Goal: Task Accomplishment & Management: Manage account settings

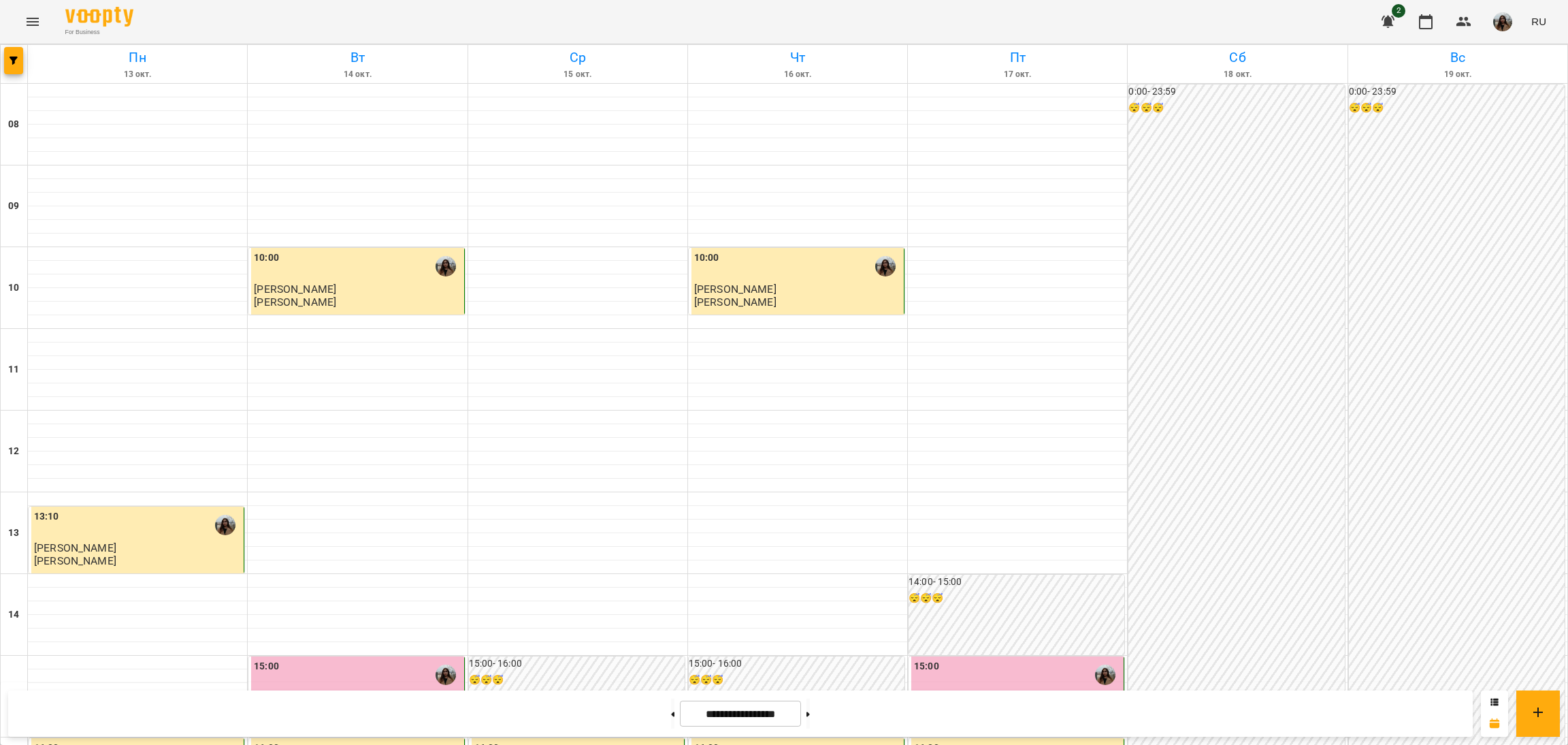
scroll to position [410, 0]
click at [1005, 28] on div "For Business 2 RU" at bounding box center [784, 21] width 1568 height 44
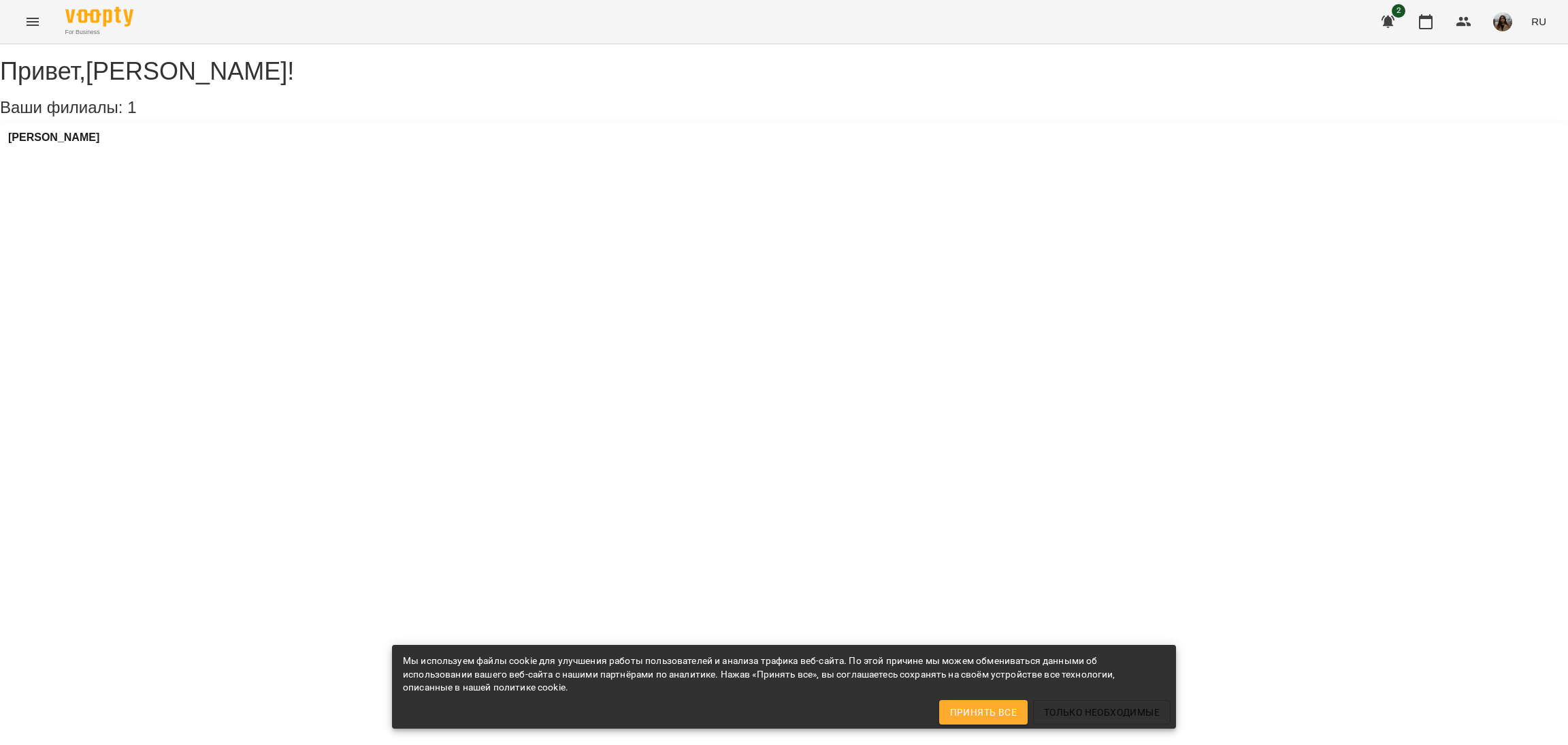
click at [131, 145] on div "[PERSON_NAME]" at bounding box center [784, 141] width 1568 height 36
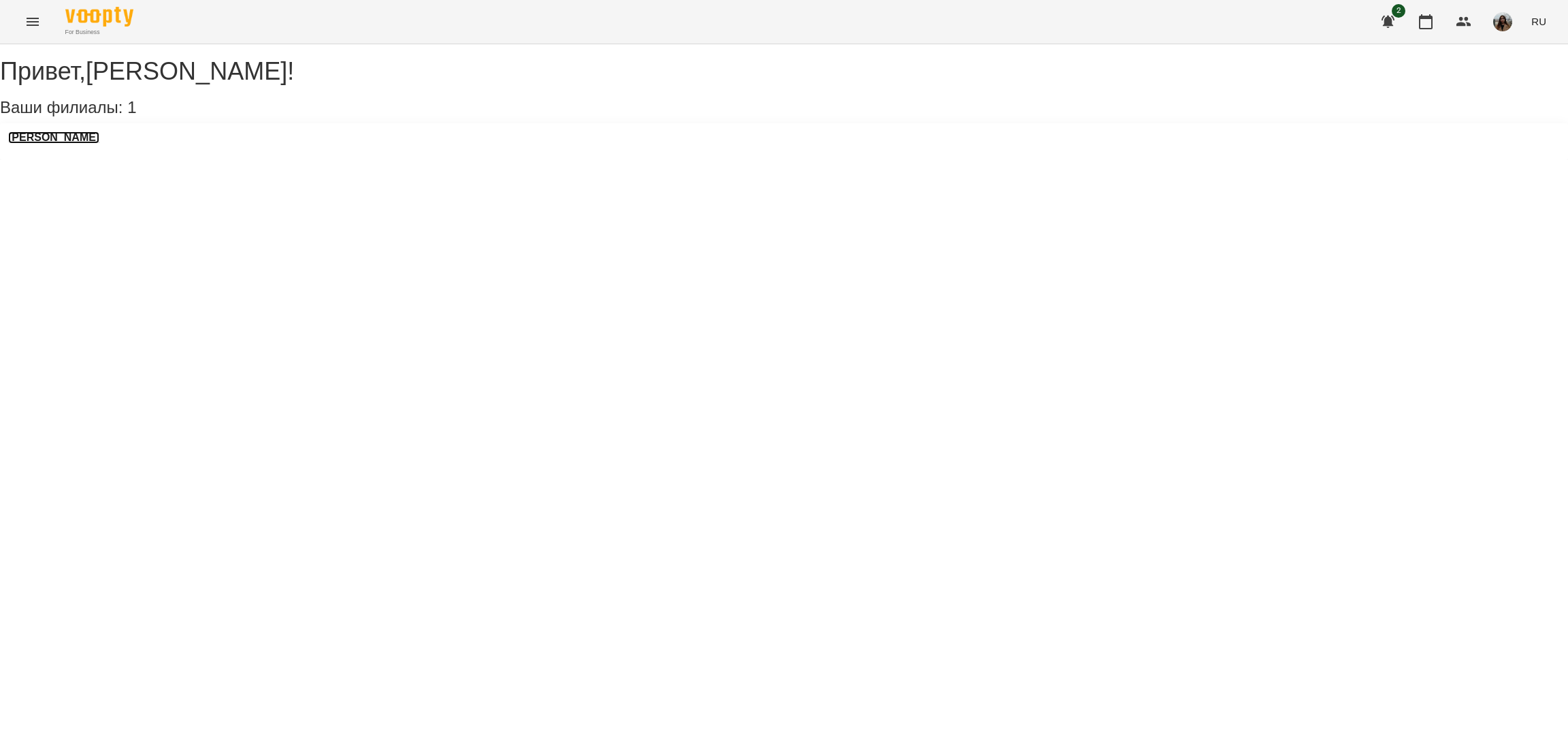
click at [99, 144] on h3 "[PERSON_NAME]" at bounding box center [53, 138] width 91 height 12
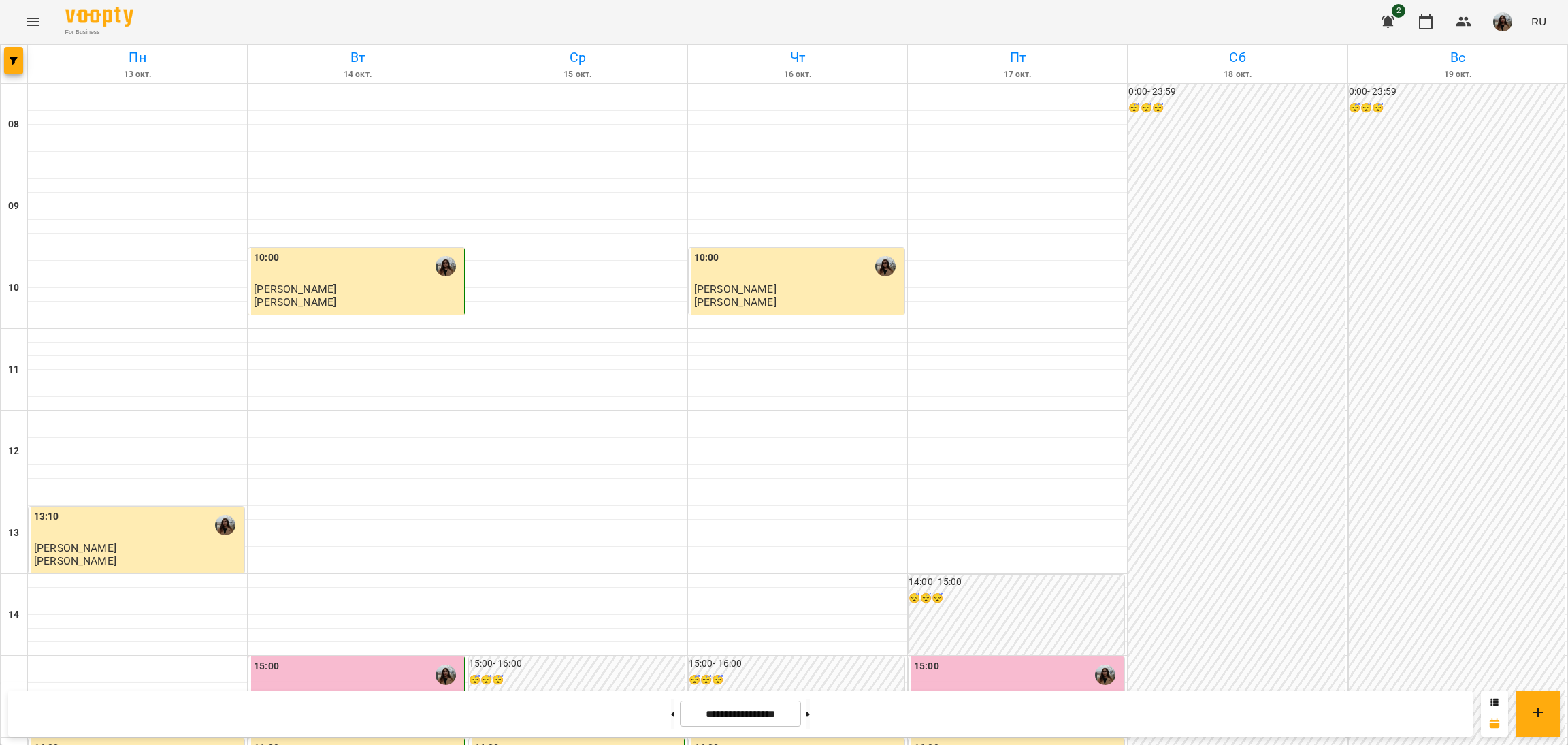
scroll to position [408, 0]
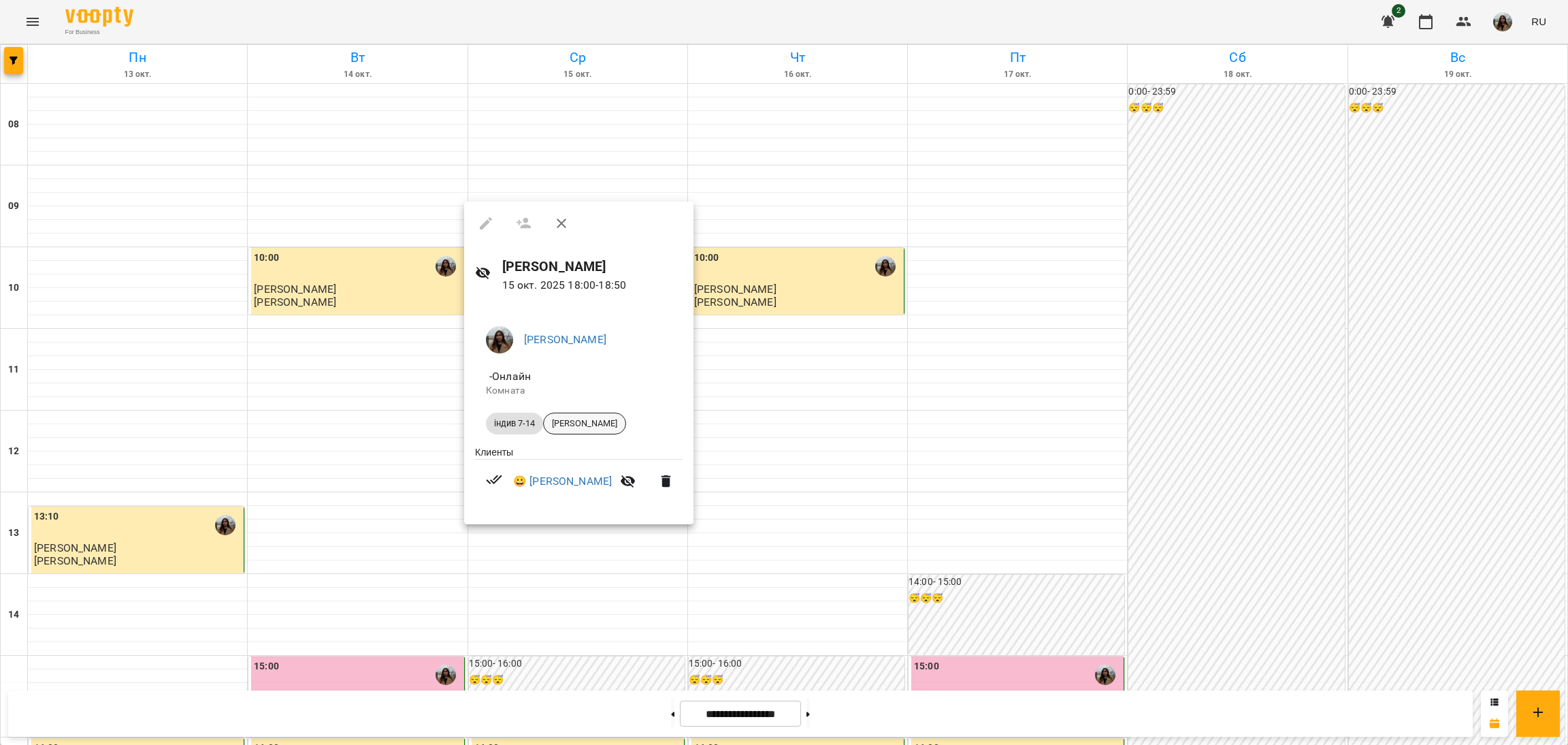
click at [579, 426] on span "[PERSON_NAME]" at bounding box center [584, 424] width 82 height 12
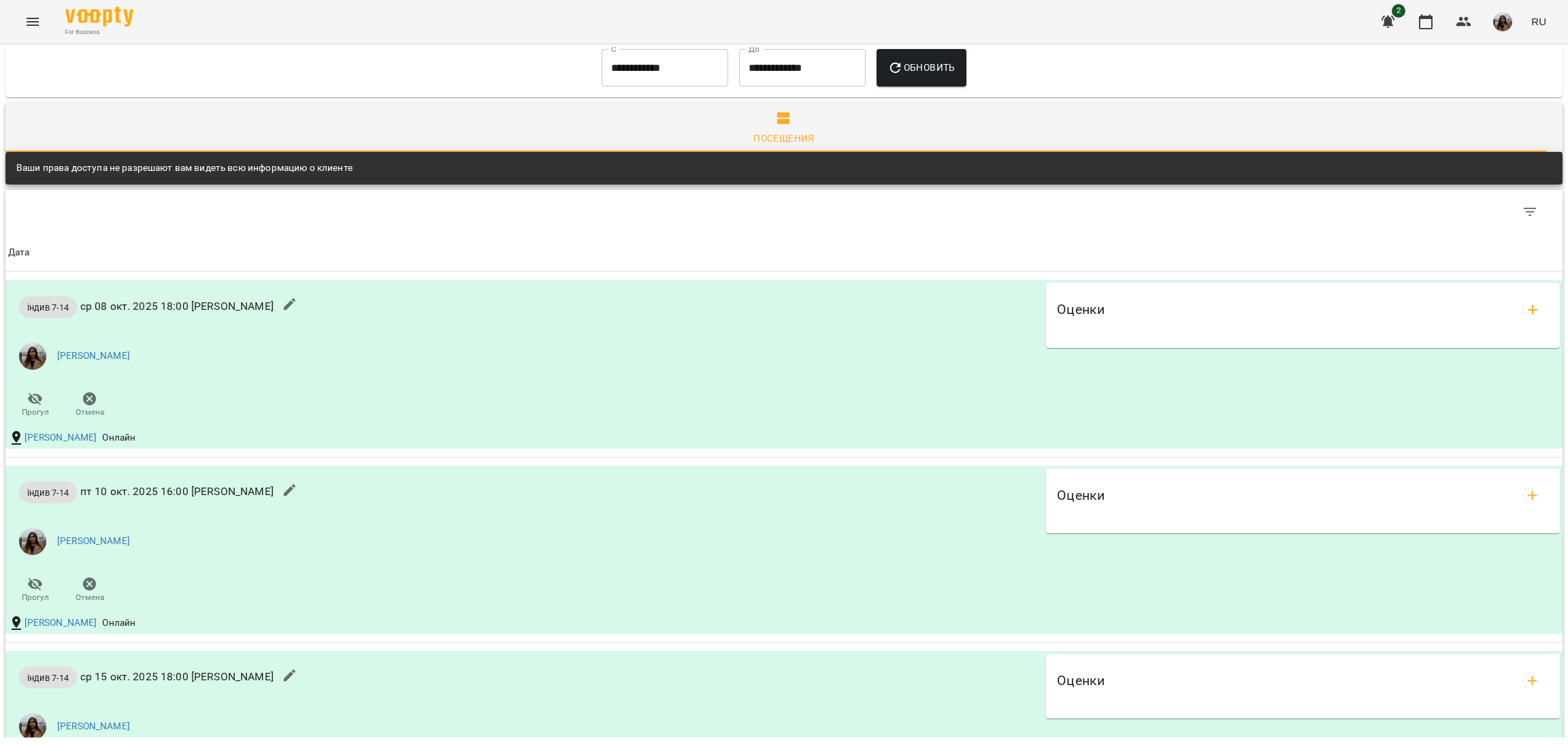
scroll to position [918, 0]
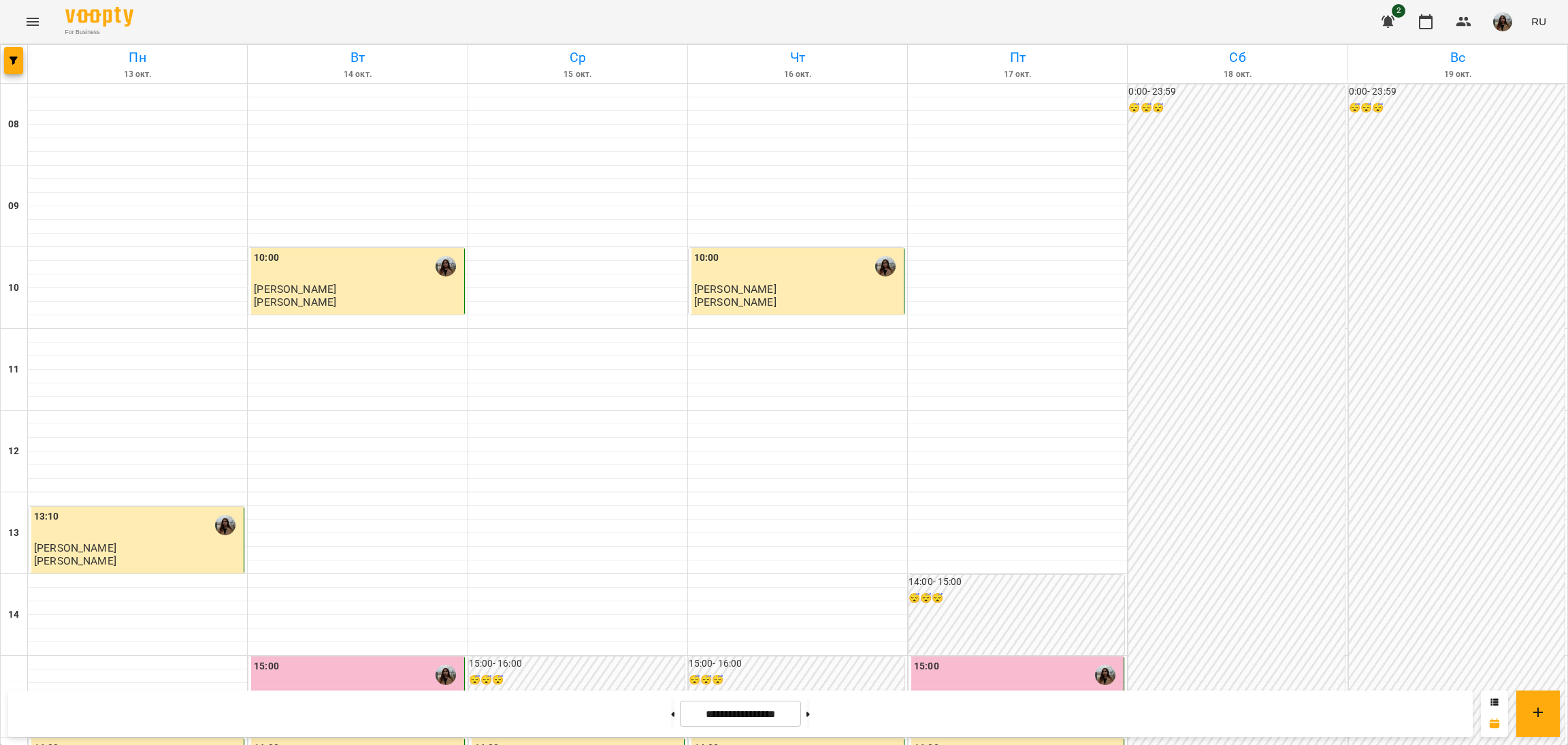
click at [26, 22] on icon "Menu" at bounding box center [33, 21] width 16 height 16
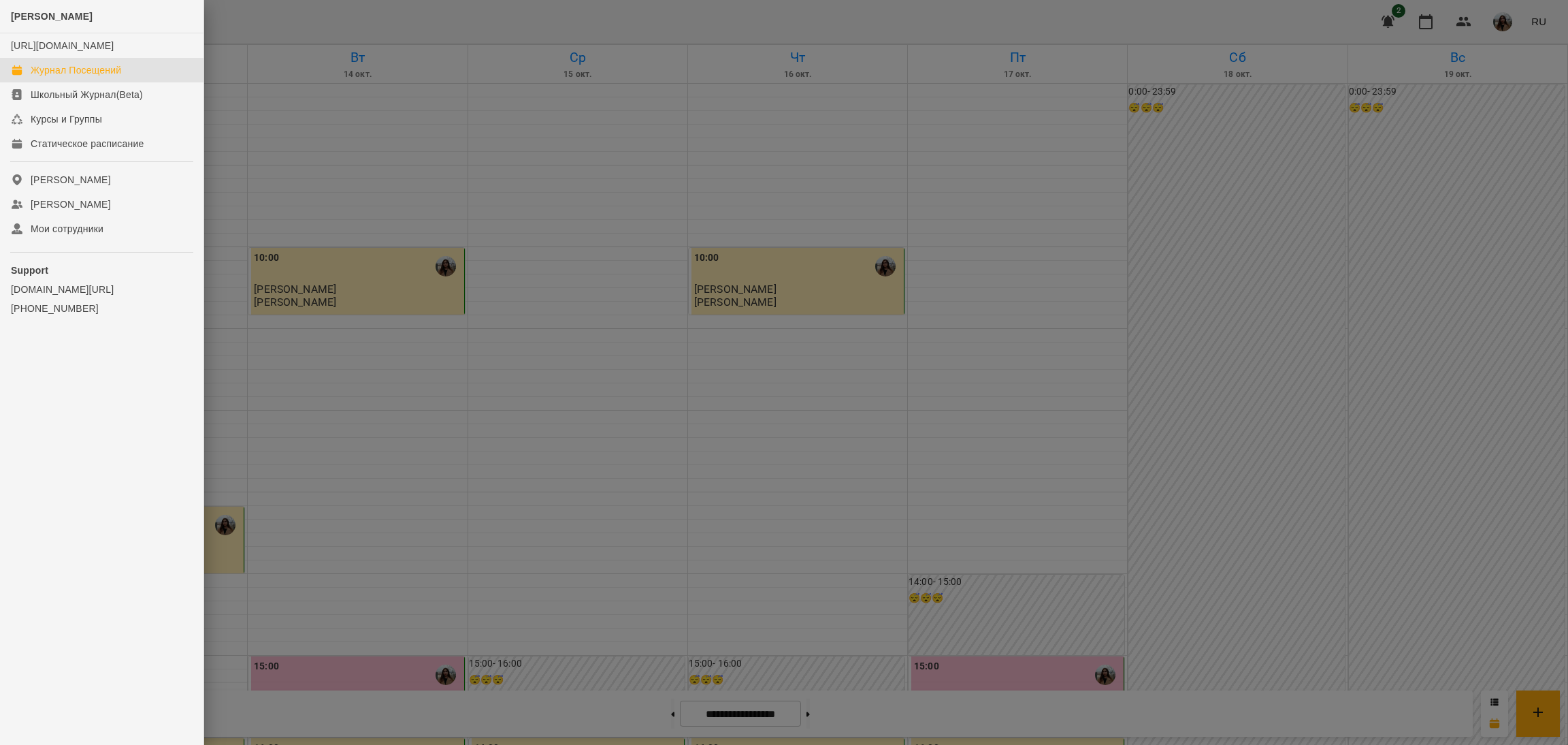
click at [259, 20] on div at bounding box center [784, 372] width 1568 height 745
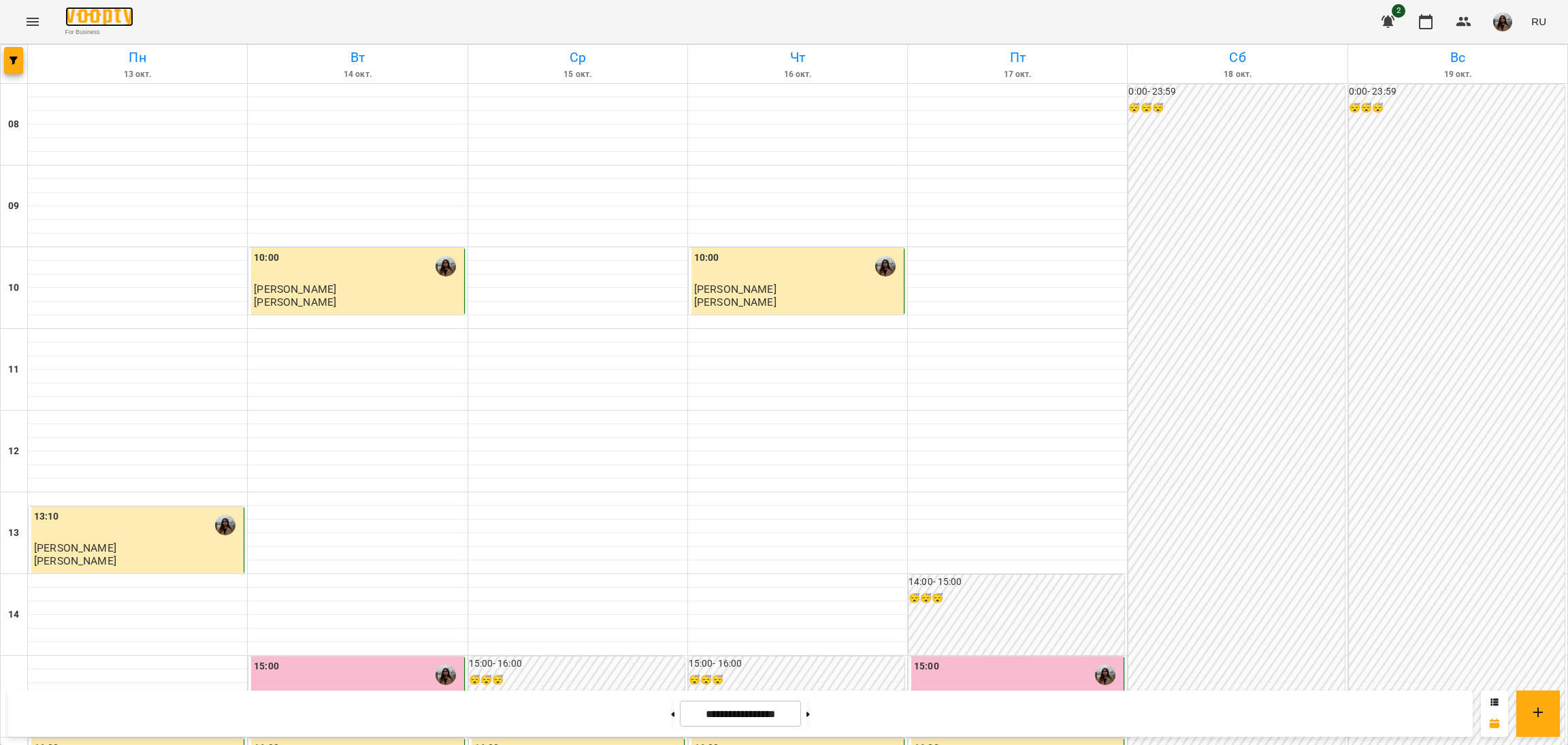
click at [80, 16] on img at bounding box center [99, 17] width 68 height 20
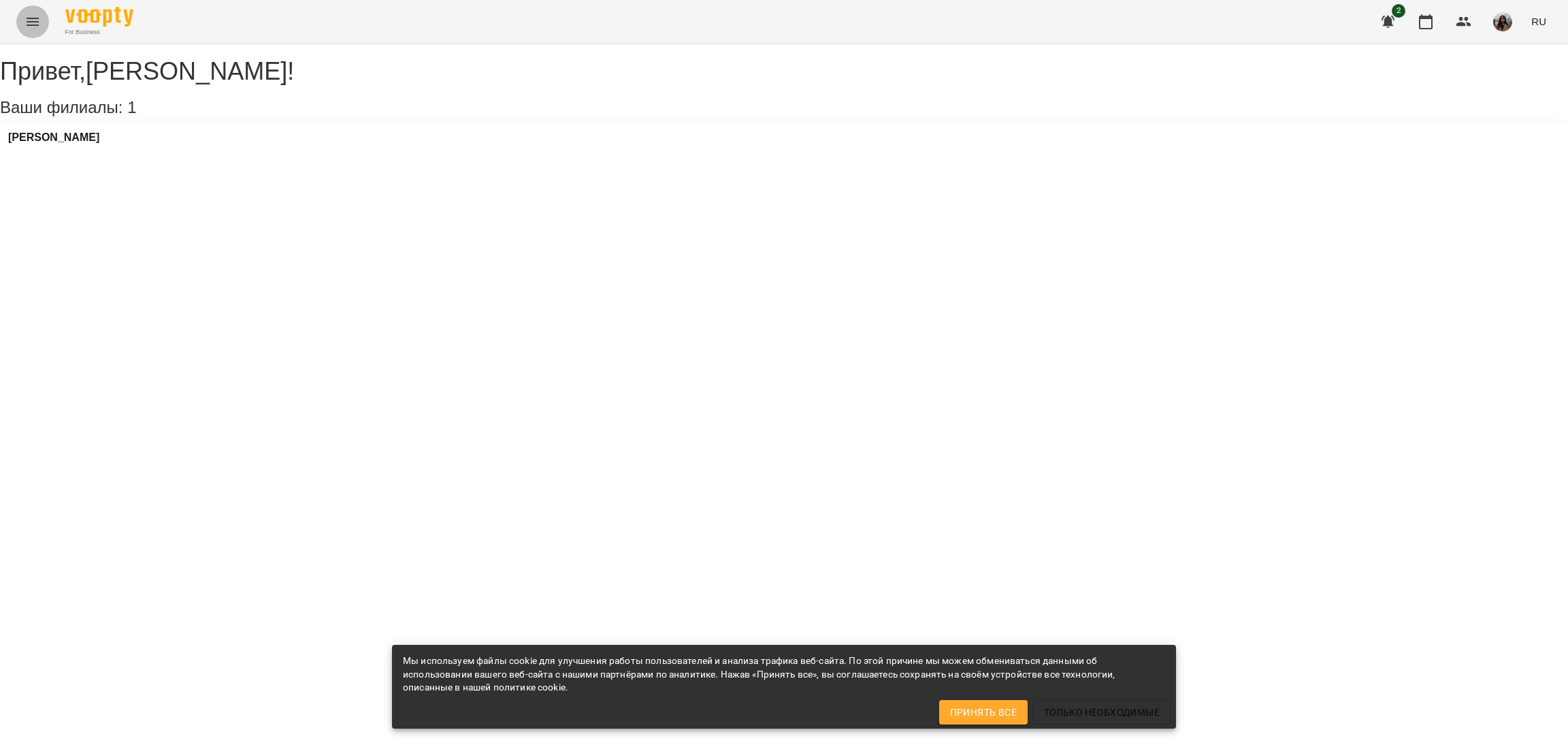
click at [30, 13] on icon "Menu" at bounding box center [33, 21] width 16 height 16
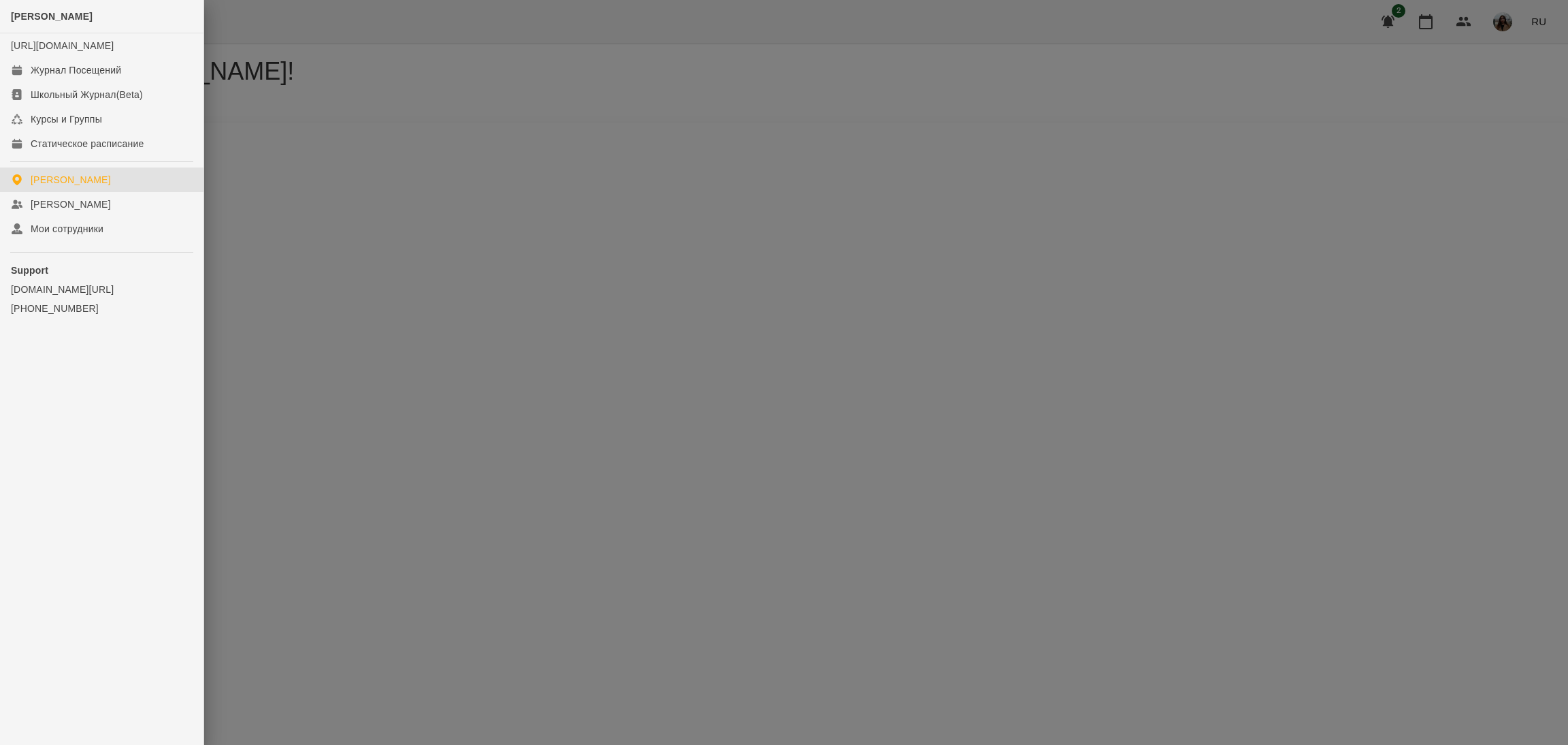
click at [259, 78] on div at bounding box center [784, 372] width 1568 height 745
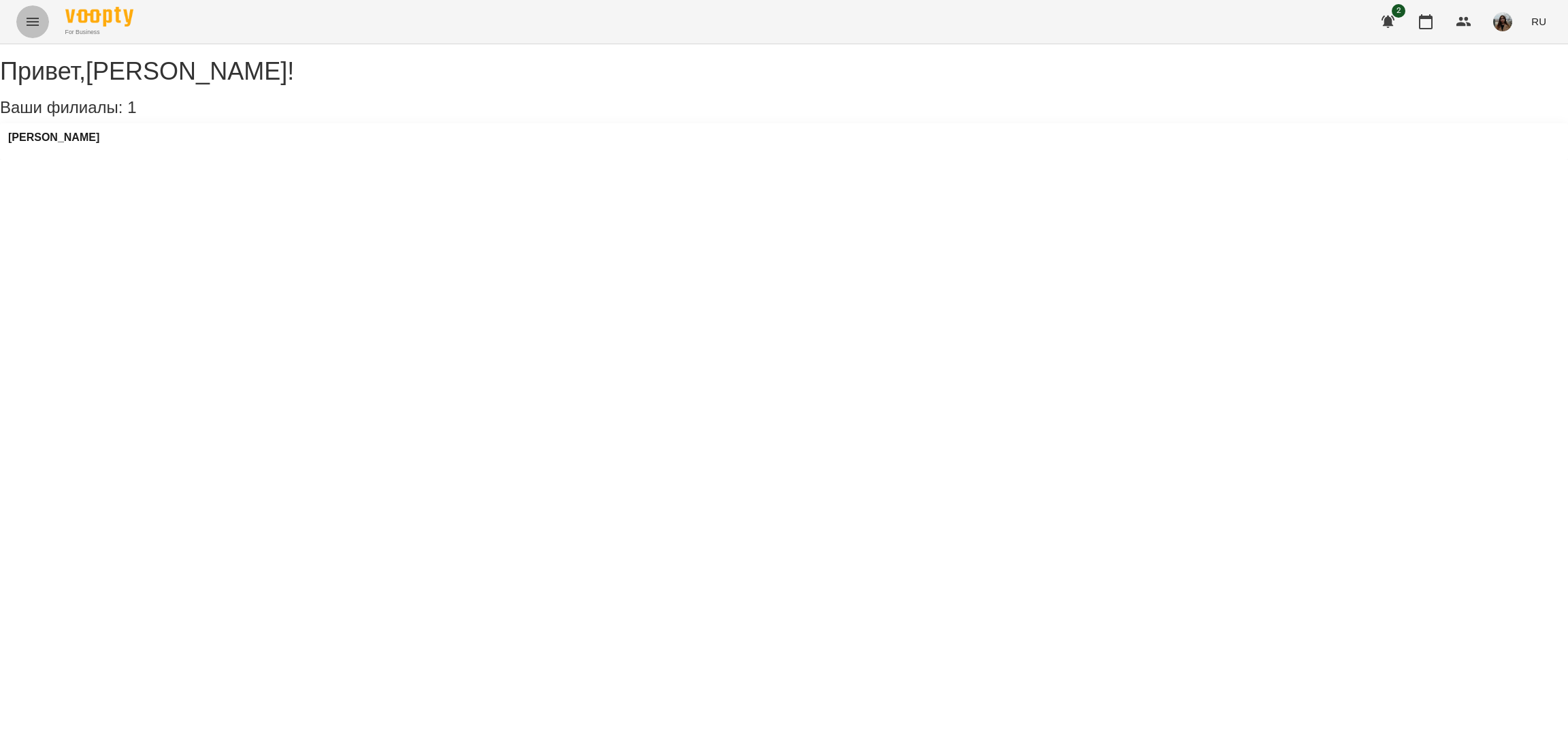
click at [34, 21] on icon "Menu" at bounding box center [33, 21] width 12 height 8
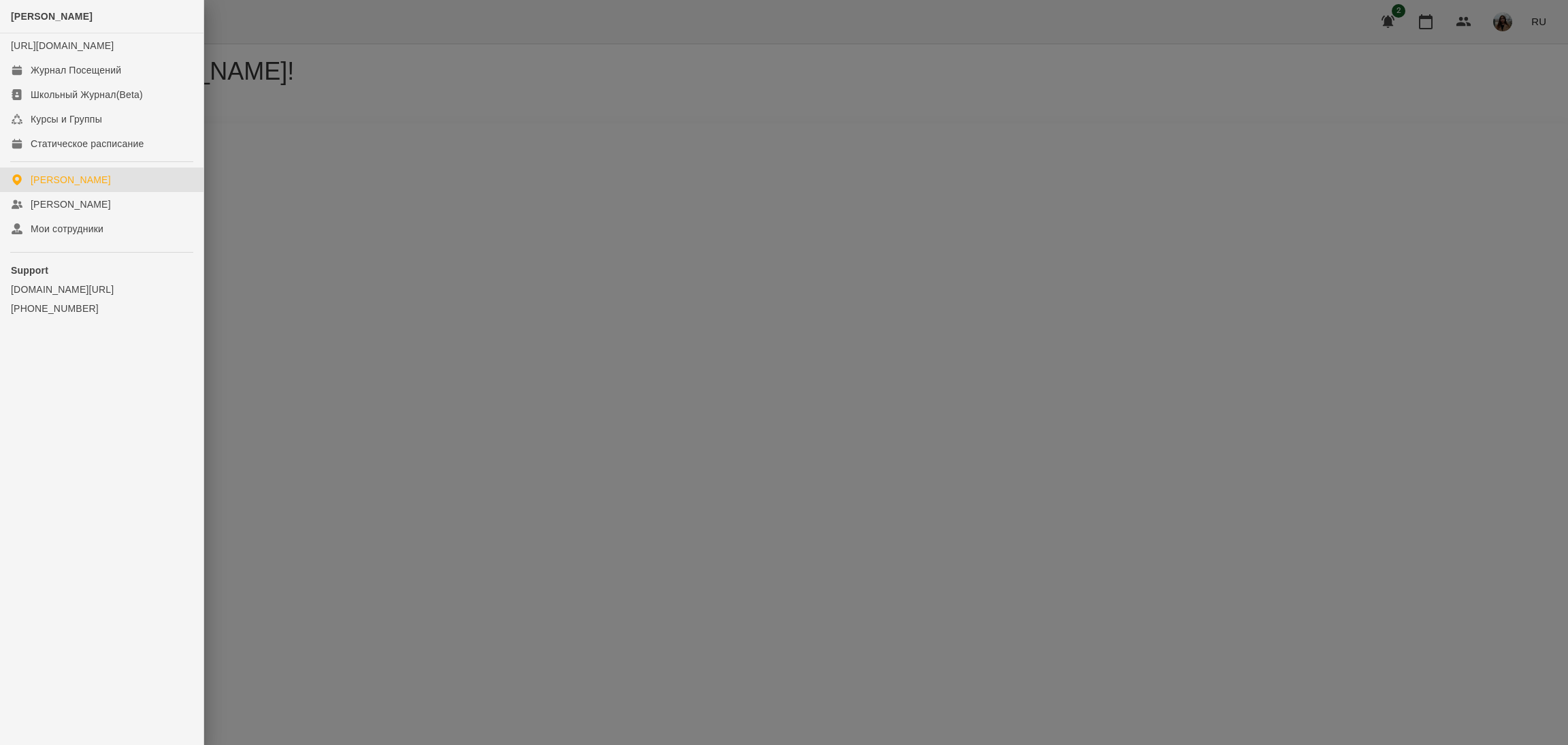
drag, startPoint x: 406, startPoint y: 82, endPoint x: 673, endPoint y: 86, distance: 267.0
click at [424, 86] on div at bounding box center [784, 372] width 1568 height 745
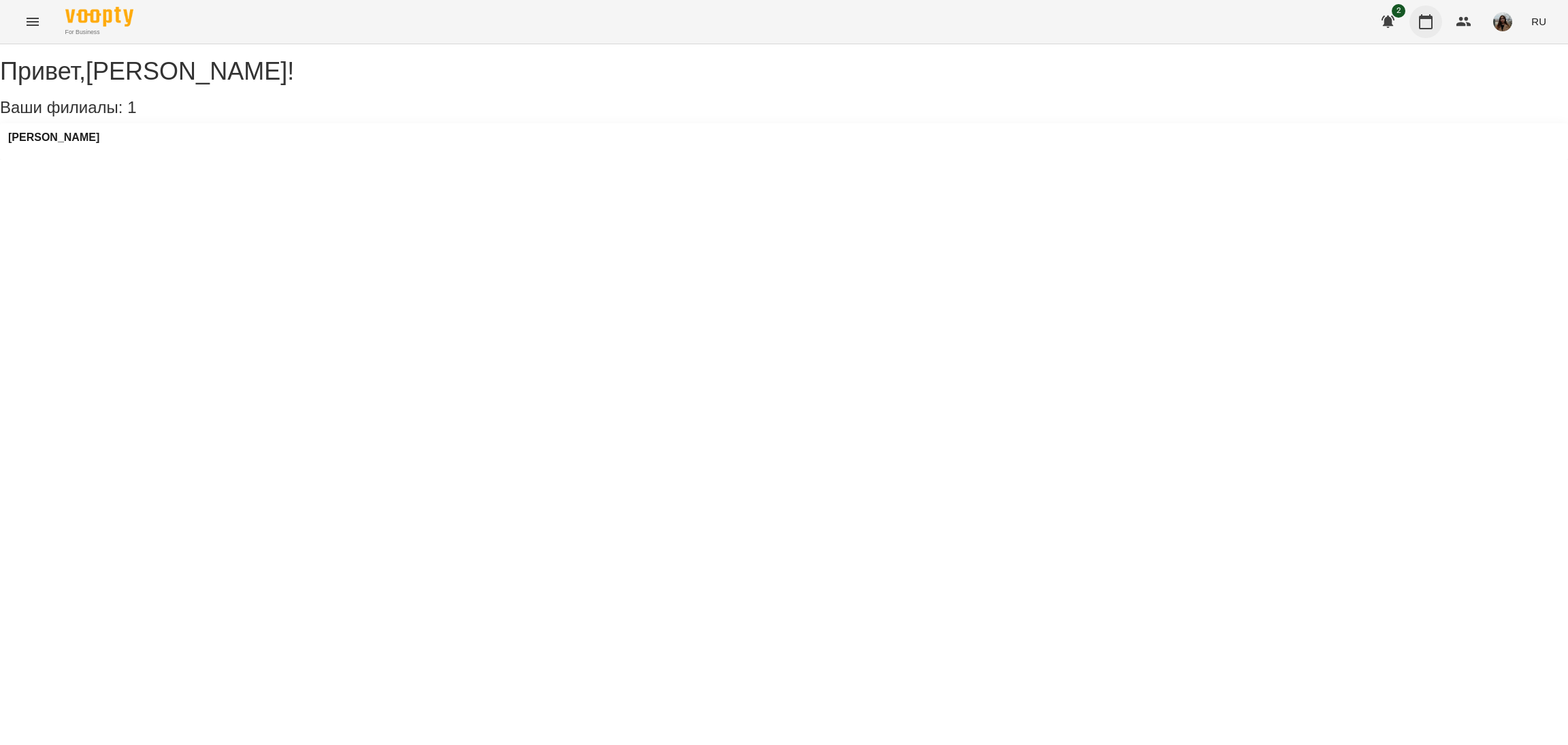
click at [1422, 12] on button "button" at bounding box center [1425, 21] width 33 height 33
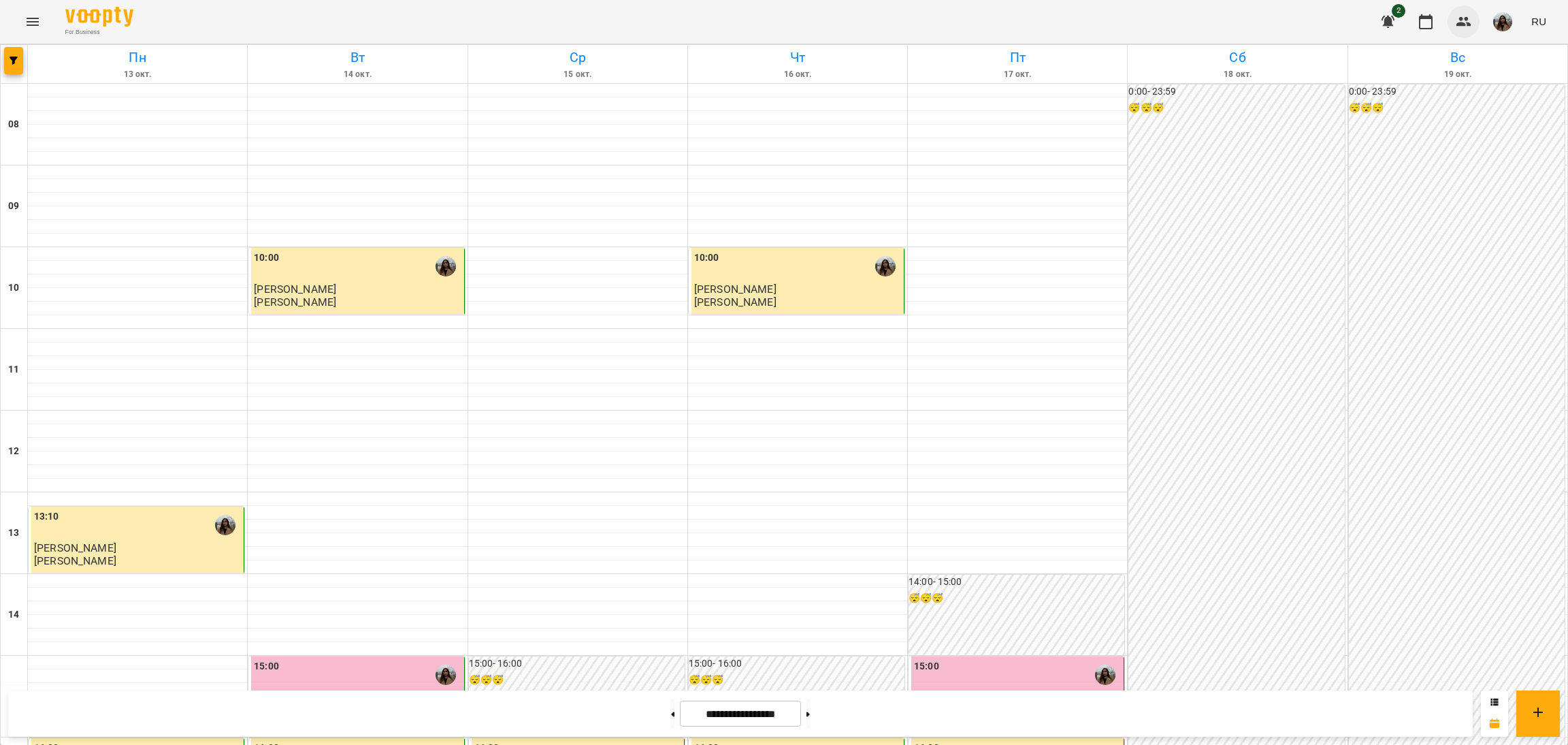
click at [1464, 18] on icon "button" at bounding box center [1463, 21] width 15 height 10
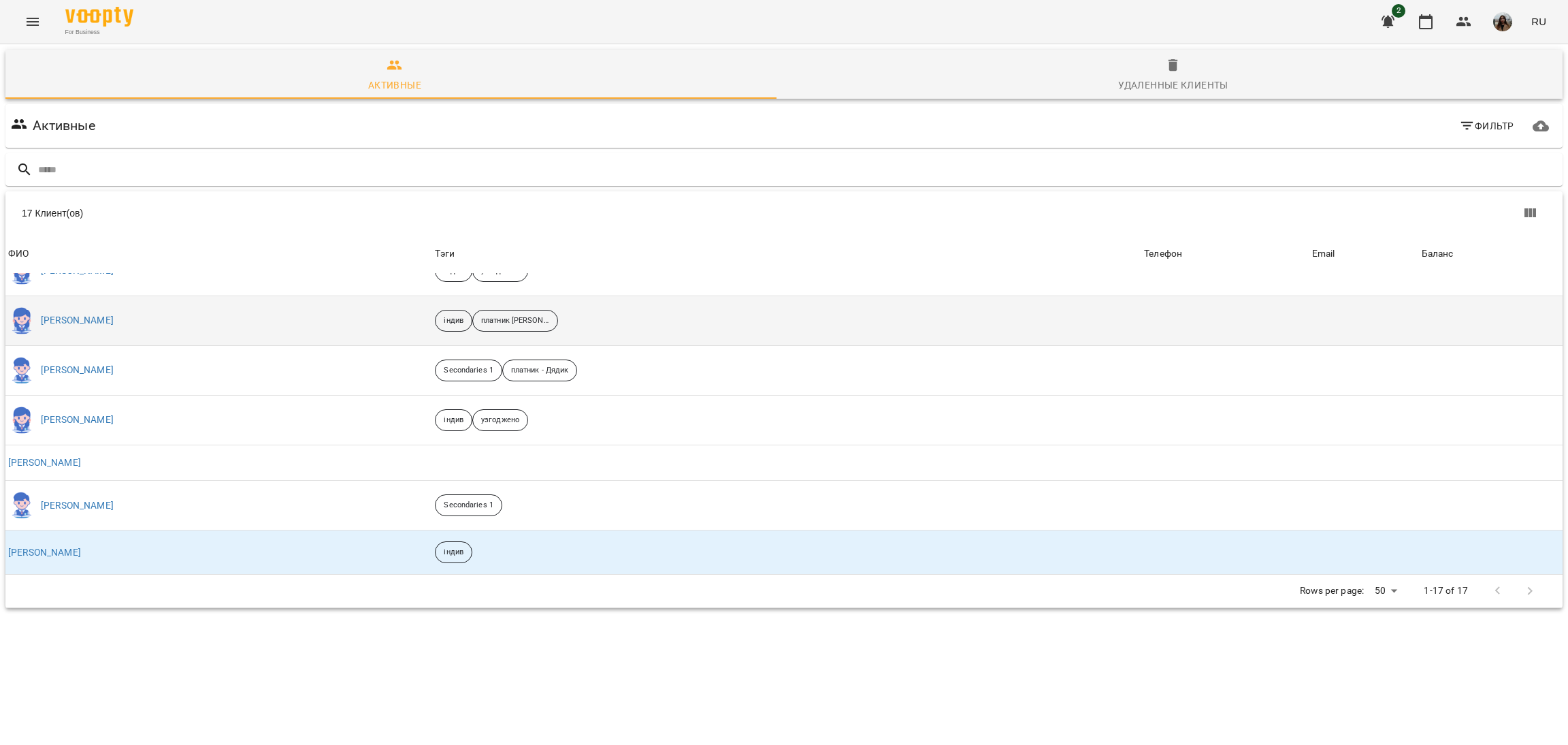
scroll to position [509, 0]
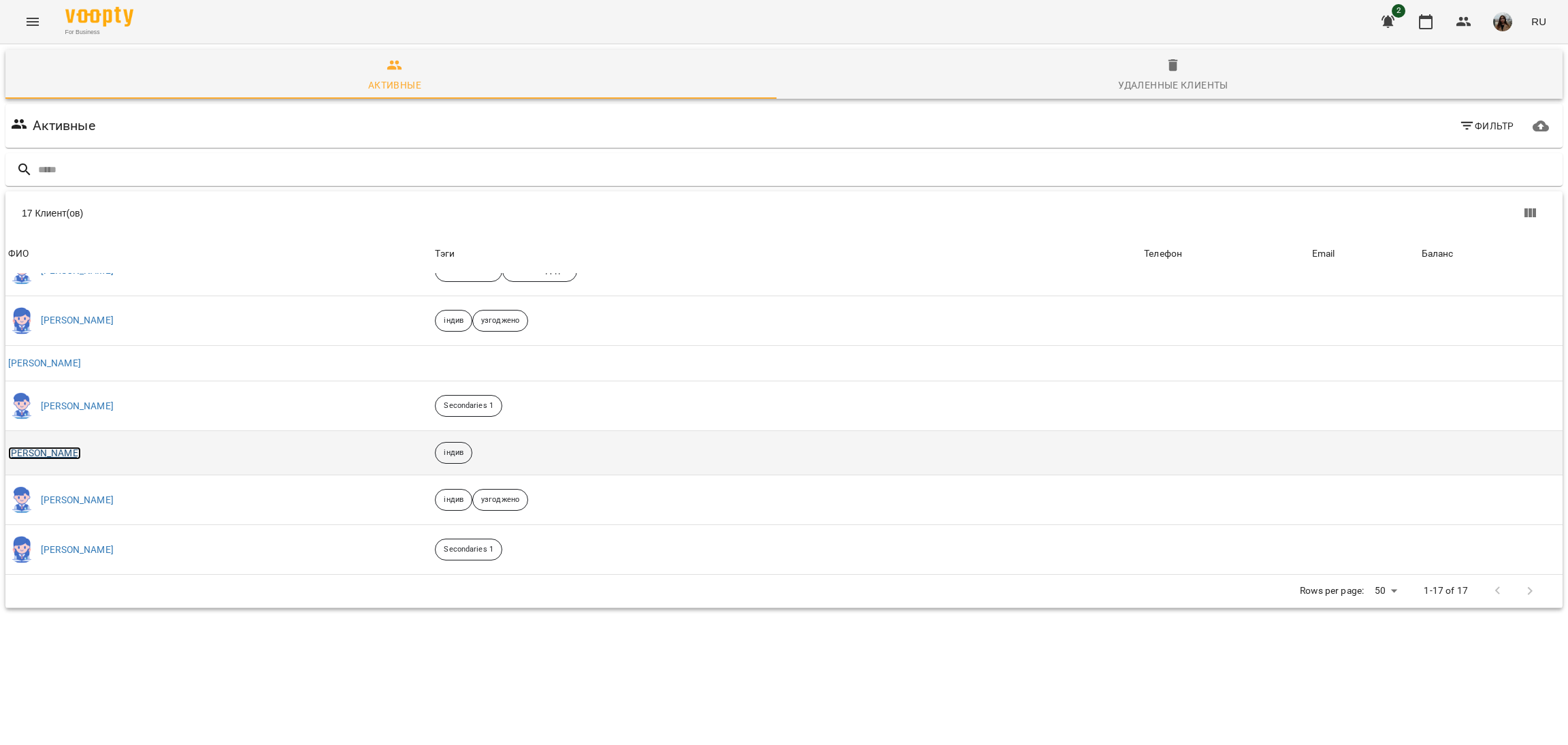
click at [56, 451] on link "[PERSON_NAME]" at bounding box center [44, 453] width 73 height 13
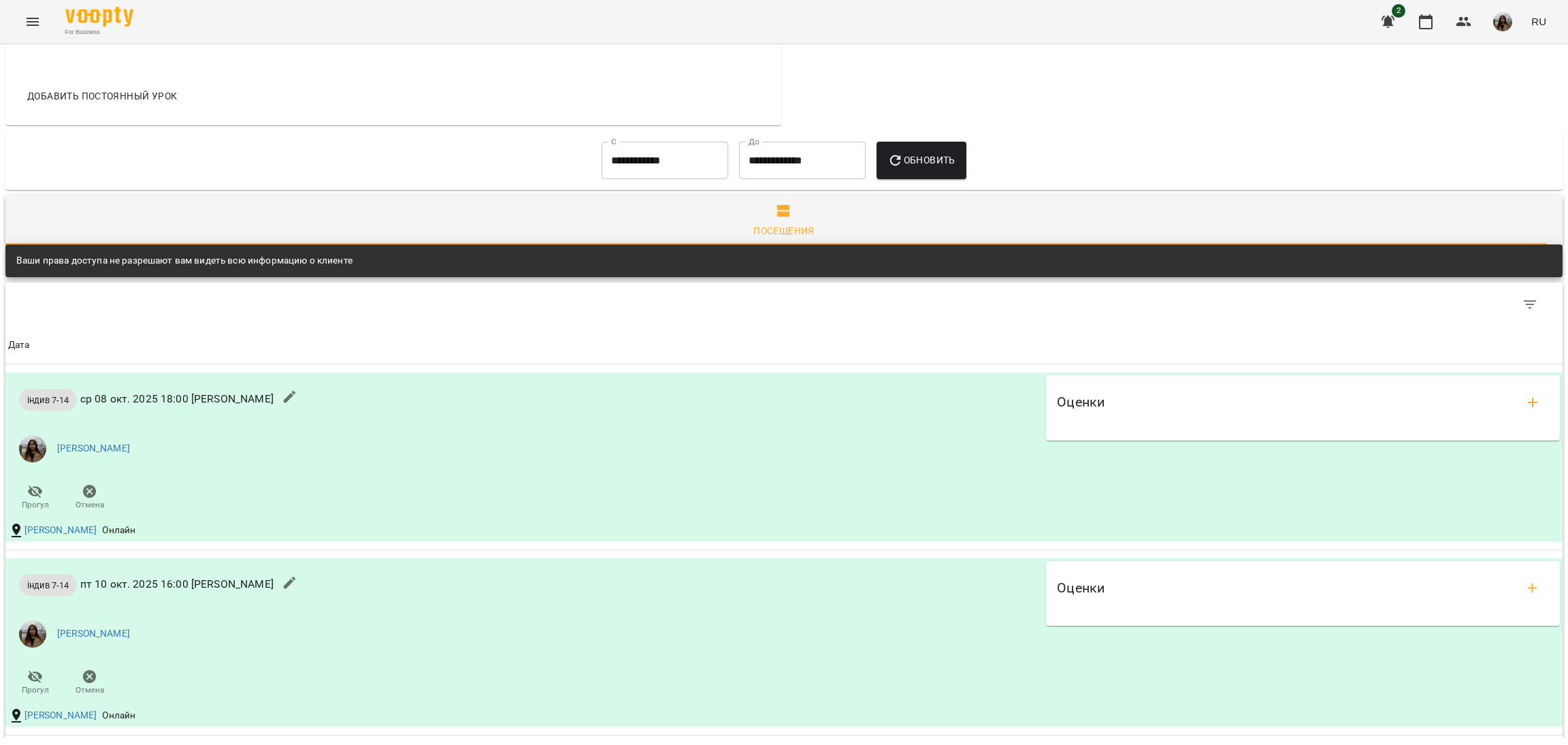
scroll to position [510, 0]
